Goal: Task Accomplishment & Management: Use online tool/utility

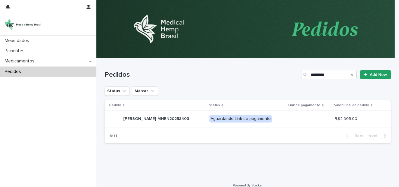
click at [193, 120] on div "[PERSON_NAME]-MHBN20253403 [PERSON_NAME]-MHBN20253403" at bounding box center [157, 119] width 96 height 12
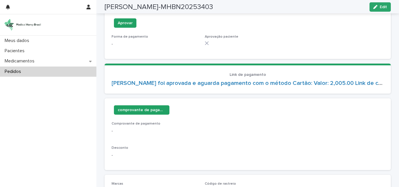
scroll to position [234, 0]
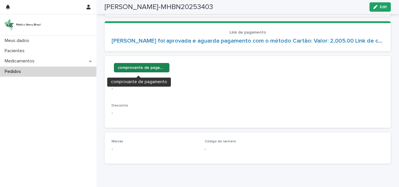
click at [144, 67] on span "comprovante de pagamento" at bounding box center [142, 68] width 48 height 6
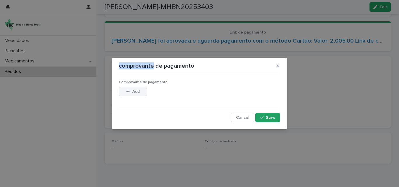
click at [136, 91] on span "Add" at bounding box center [135, 92] width 7 height 4
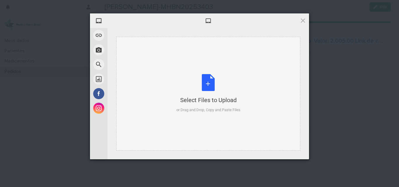
click at [212, 87] on div "Select Files to Upload or Drag and Drop, Copy and Paste Files" at bounding box center [209, 93] width 64 height 39
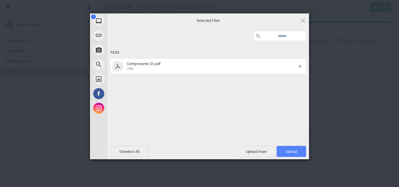
click at [294, 154] on span "Upload 1" at bounding box center [291, 152] width 11 height 4
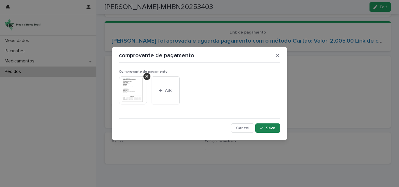
click at [269, 129] on span "Save" at bounding box center [271, 128] width 10 height 4
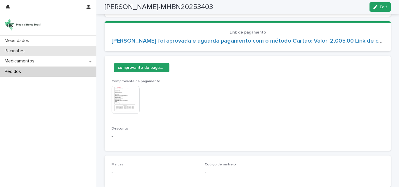
click at [45, 50] on div "Pacientes" at bounding box center [48, 51] width 96 height 10
